Goal: Navigation & Orientation: Find specific page/section

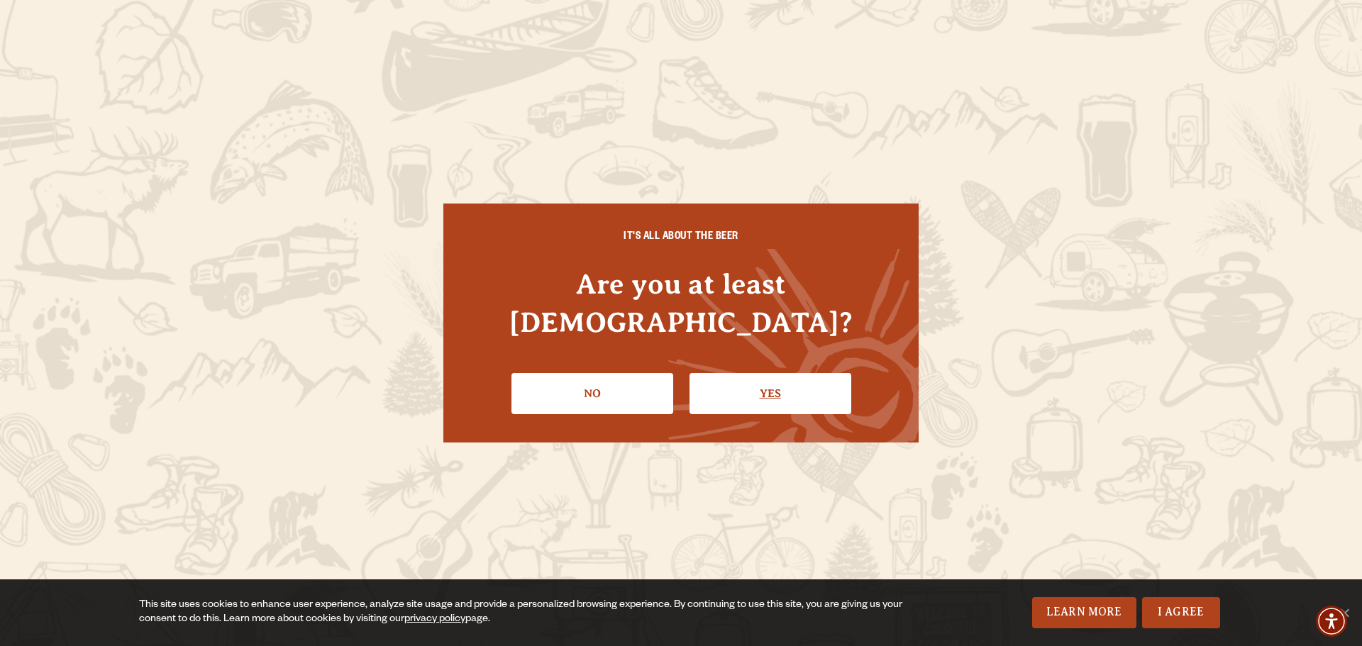
click at [744, 377] on link "Yes" at bounding box center [771, 393] width 162 height 41
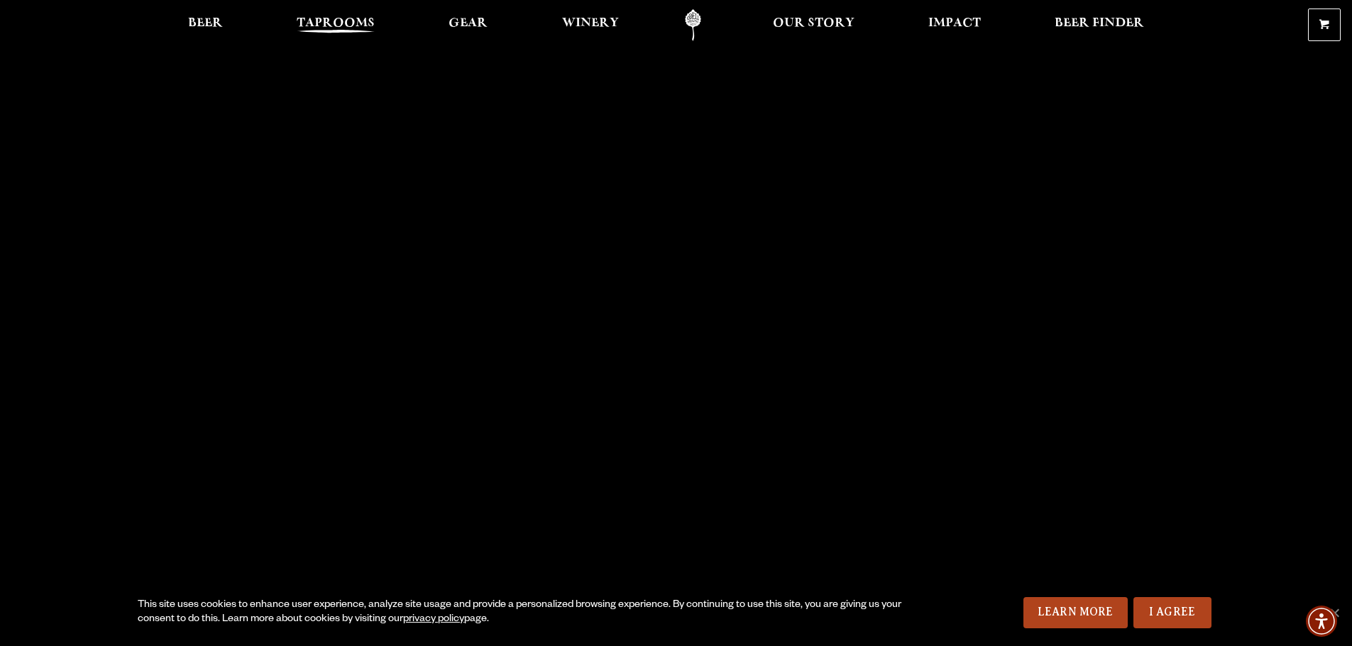
click at [349, 23] on span "Taprooms" at bounding box center [336, 23] width 78 height 11
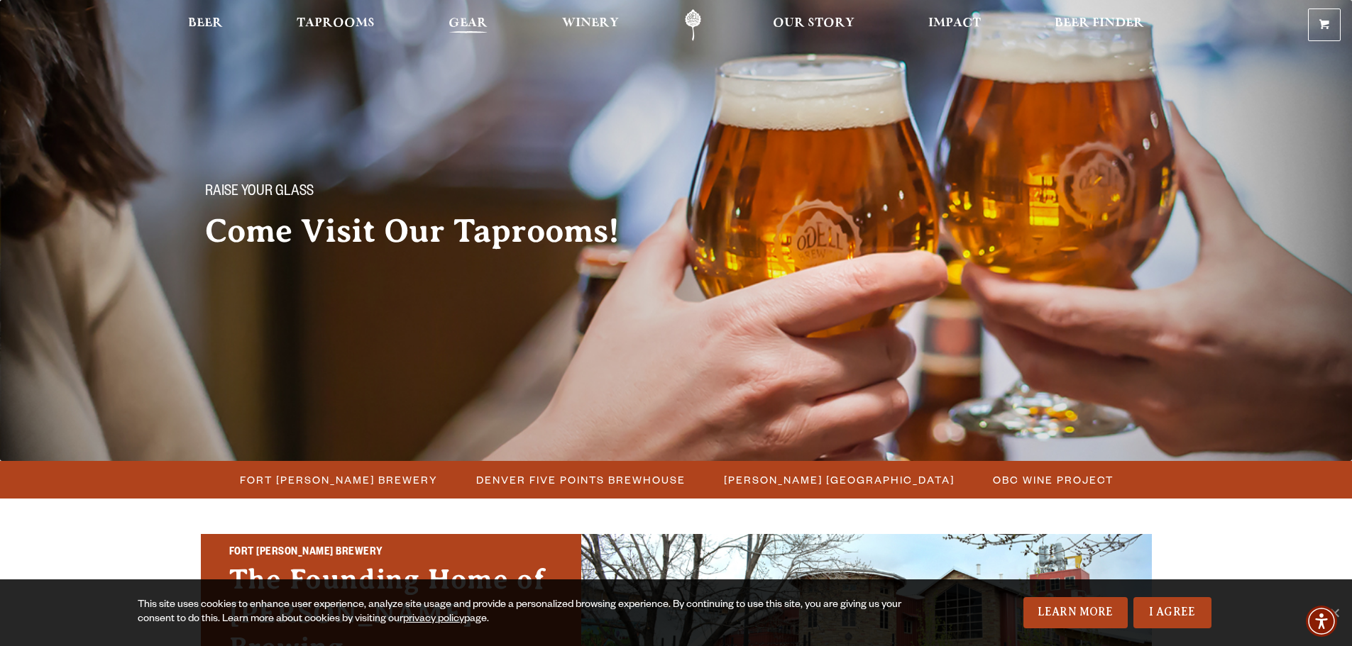
click at [470, 21] on span "Gear" at bounding box center [467, 23] width 39 height 11
click at [794, 18] on span "Our Story" at bounding box center [814, 23] width 82 height 11
